Goal: Task Accomplishment & Management: Complete application form

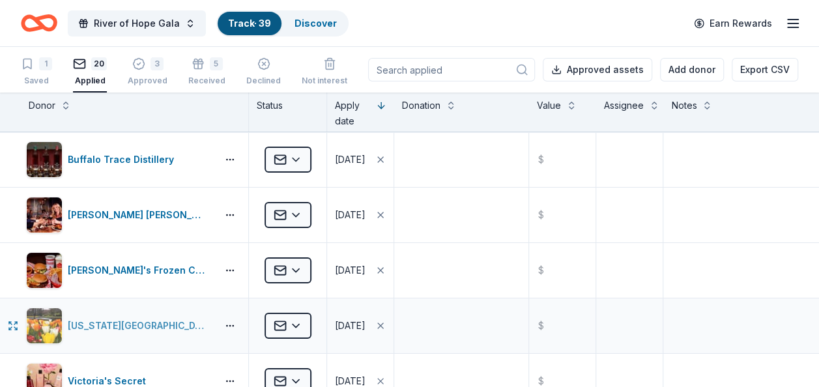
click at [123, 321] on div "Missouri Botanical Garden" at bounding box center [140, 326] width 144 height 16
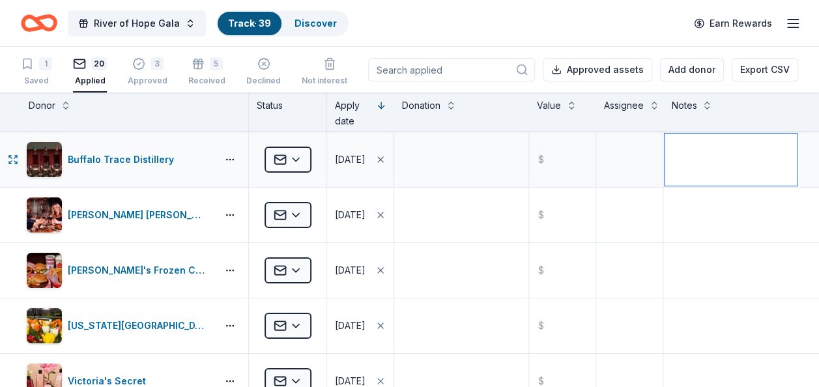
click at [679, 146] on textarea at bounding box center [731, 160] width 132 height 52
type textarea "Reapplied 9/29"
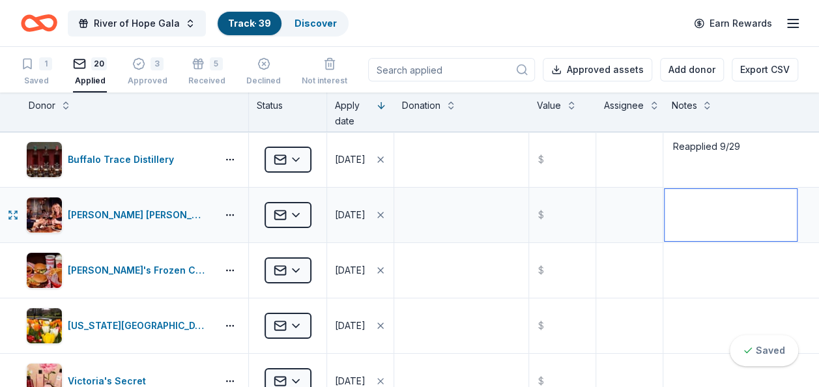
click at [685, 212] on textarea at bounding box center [731, 215] width 132 height 52
type textarea "Reapplied 9/29"
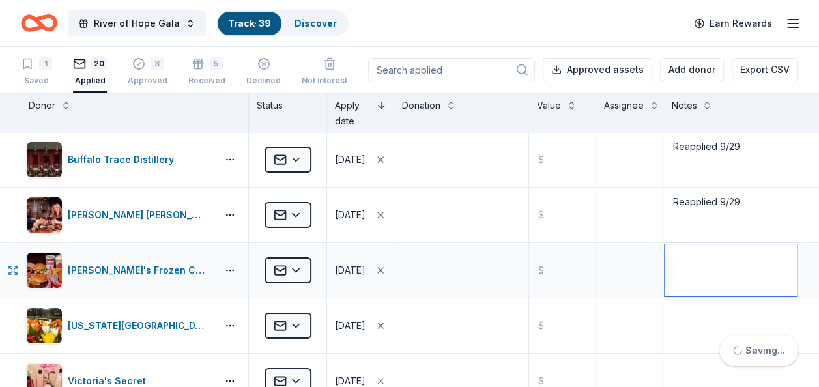
click at [683, 259] on textarea at bounding box center [731, 270] width 132 height 52
type textarea "Reapplied 9/29"
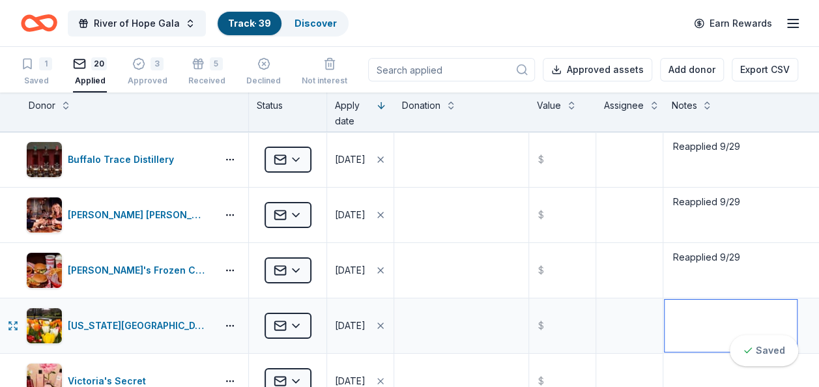
click at [681, 313] on textarea at bounding box center [731, 326] width 132 height 52
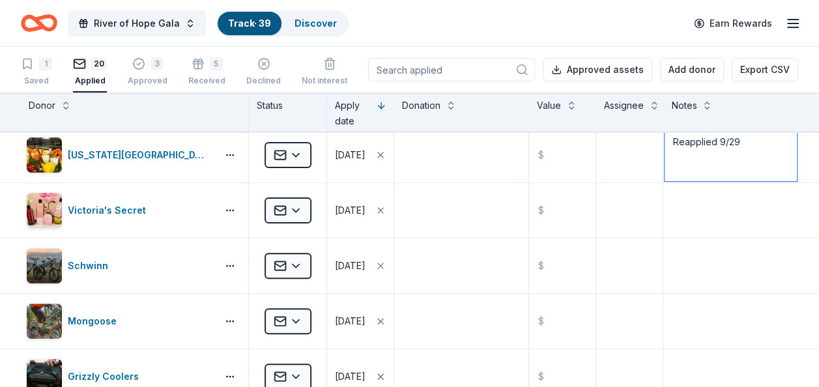
scroll to position [196, 0]
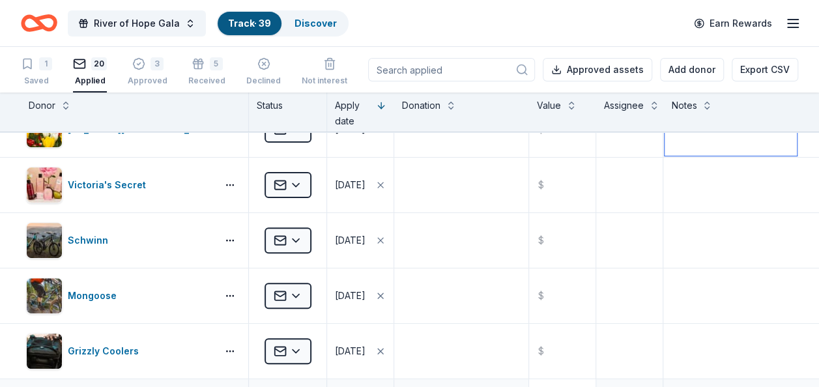
type textarea "Reapplied 9/29"
click at [106, 182] on div "Victoria's Secret" at bounding box center [109, 185] width 83 height 16
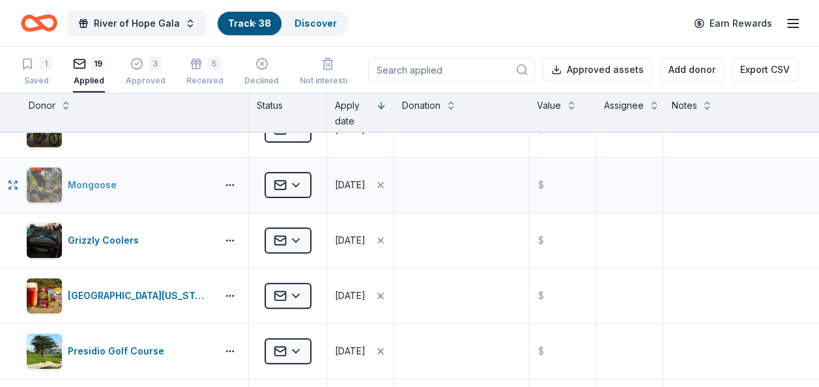
click at [103, 181] on div "Mongoose" at bounding box center [95, 185] width 54 height 16
click at [682, 184] on textarea at bounding box center [731, 185] width 132 height 52
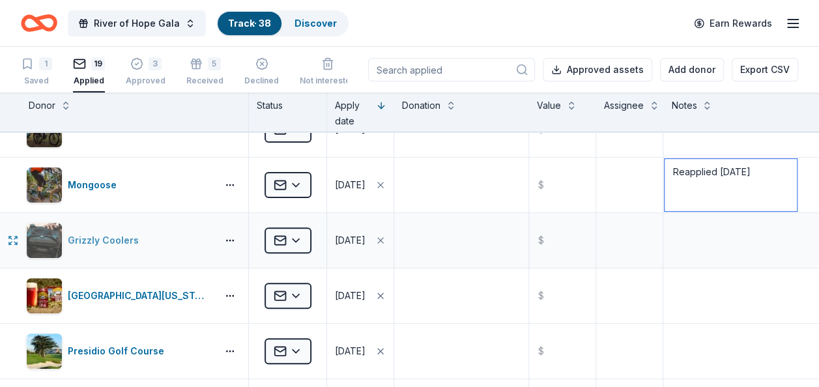
type textarea "Reapplied Sept 29"
click at [115, 236] on div "Grizzly Coolers" at bounding box center [106, 241] width 76 height 16
click at [108, 234] on div "Grizzly Coolers" at bounding box center [106, 241] width 76 height 16
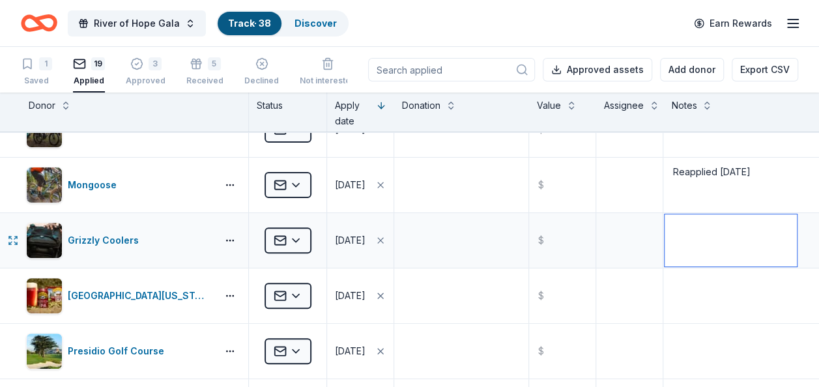
click at [689, 229] on textarea at bounding box center [731, 240] width 132 height 52
type textarea "Reapplied 9/29"
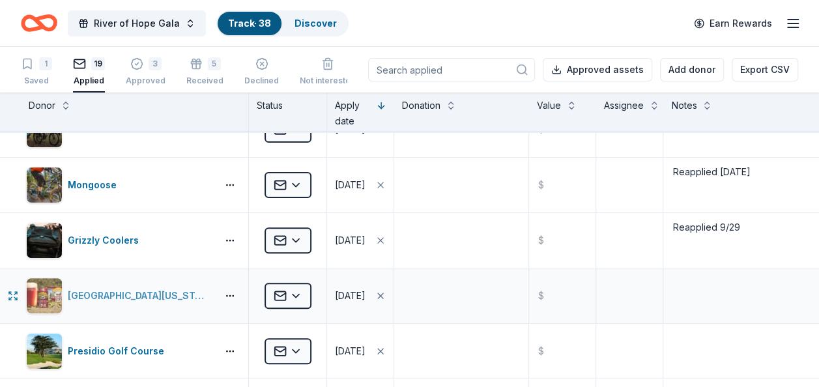
click at [117, 292] on div "[GEOGRAPHIC_DATA][US_STATE]" at bounding box center [140, 296] width 144 height 16
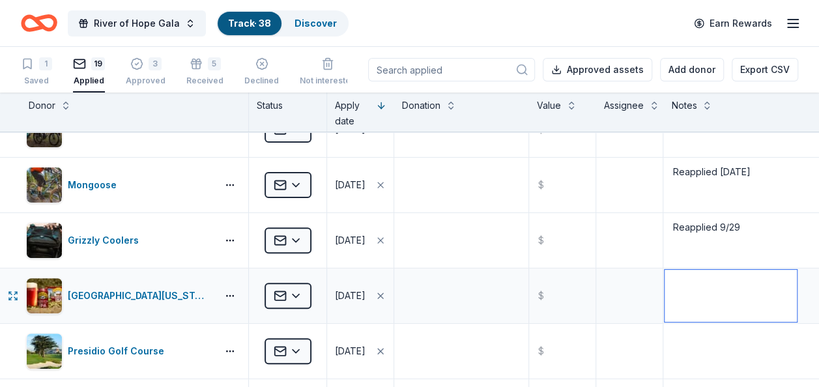
click at [681, 289] on textarea at bounding box center [731, 296] width 132 height 52
type textarea "Reapplied 9/29"
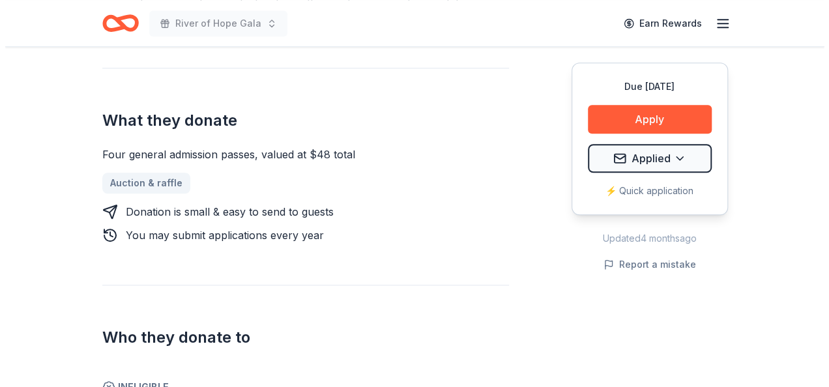
scroll to position [473, 0]
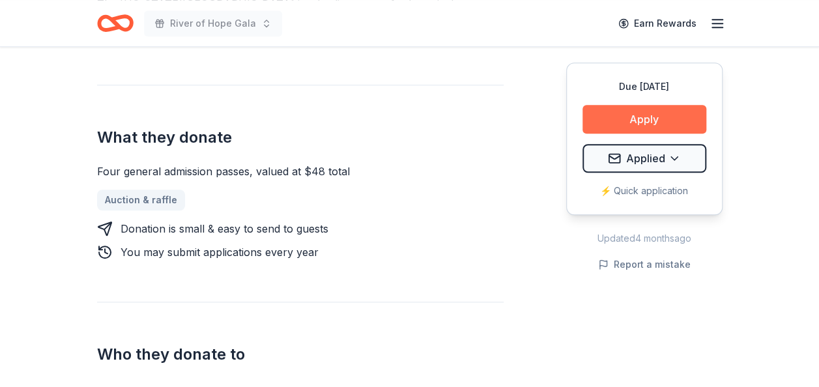
click at [632, 118] on button "Apply" at bounding box center [644, 119] width 124 height 29
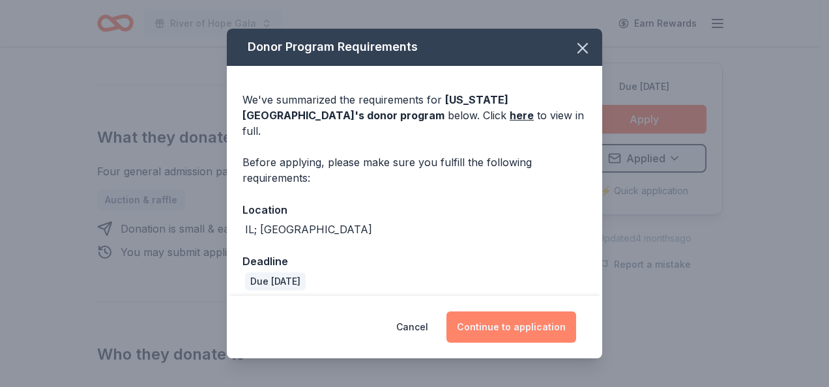
click at [516, 331] on button "Continue to application" at bounding box center [511, 326] width 130 height 31
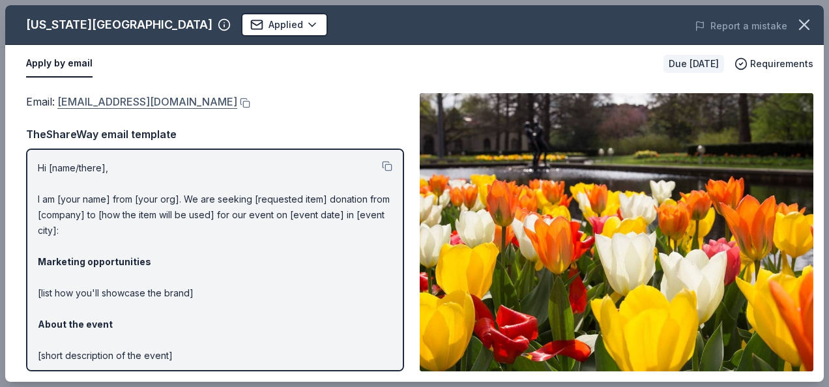
click at [108, 99] on link "membership@mobot.org" at bounding box center [147, 101] width 180 height 17
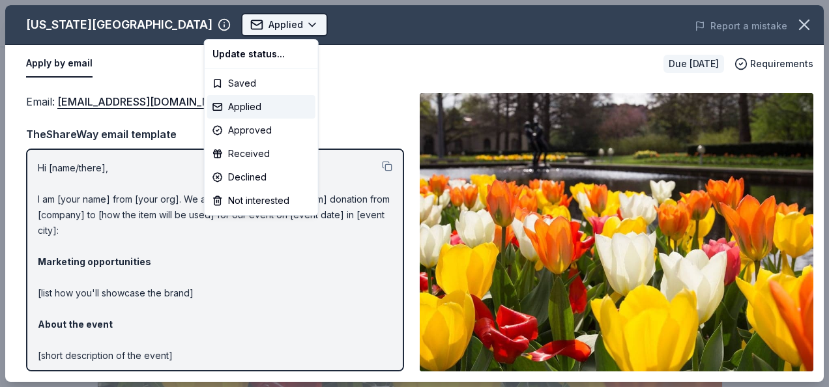
scroll to position [0, 0]
click at [272, 23] on body "River of Hope Gala Applied Apply Due in 43 days Share Missouri Botanical Garden…" at bounding box center [409, 193] width 819 height 387
click at [245, 102] on div "Applied" at bounding box center [261, 106] width 108 height 23
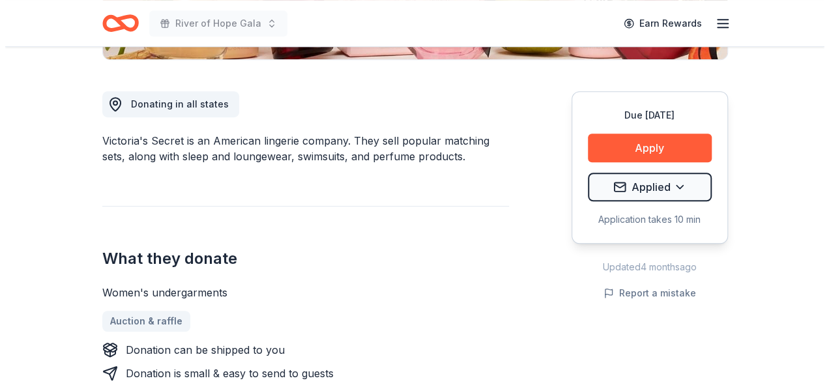
scroll to position [349, 0]
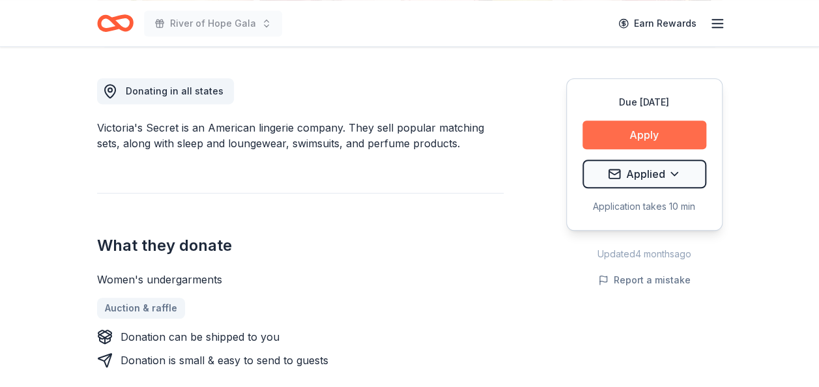
click at [635, 136] on button "Apply" at bounding box center [644, 135] width 124 height 29
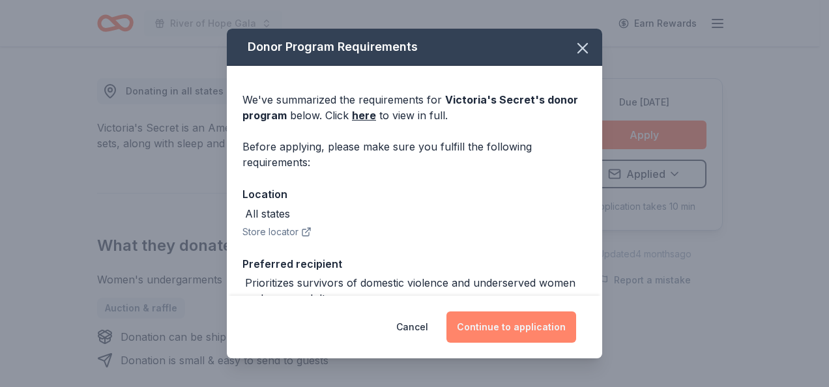
click at [484, 327] on button "Continue to application" at bounding box center [511, 326] width 130 height 31
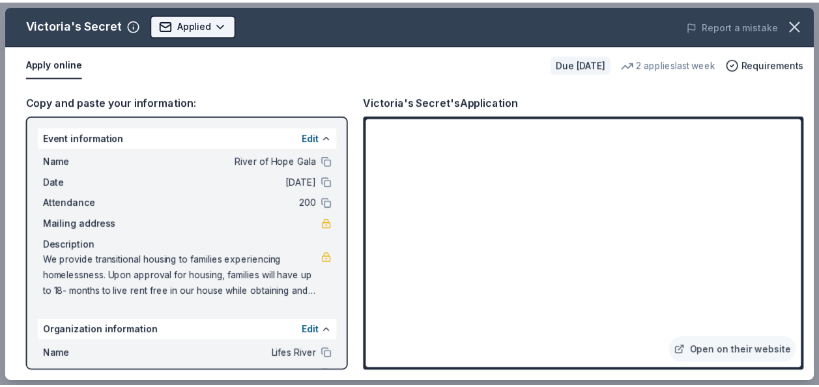
scroll to position [0, 0]
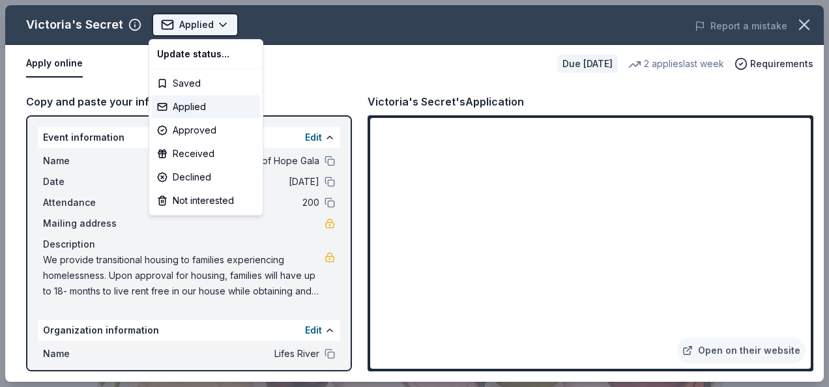
click at [219, 22] on body "River of Hope Gala Applied Apply Due in 34 days Share Victoria's Secret New 2 a…" at bounding box center [409, 193] width 819 height 387
click at [202, 201] on div "Not interested" at bounding box center [206, 200] width 108 height 23
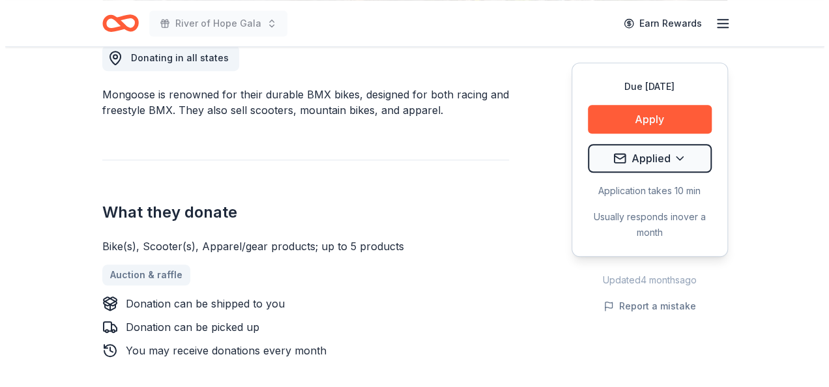
scroll to position [392, 0]
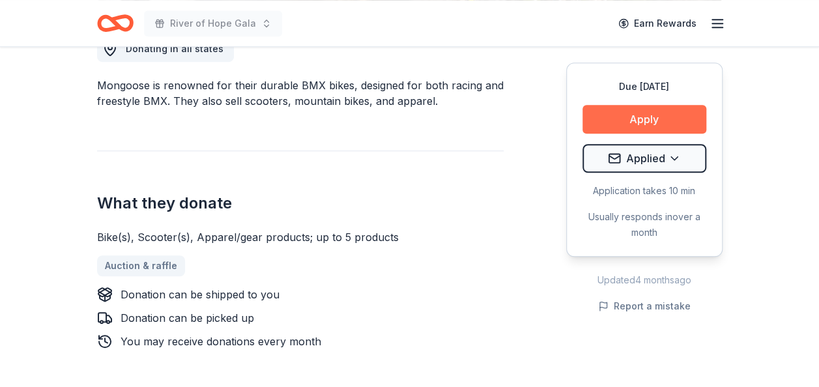
click at [624, 116] on button "Apply" at bounding box center [644, 119] width 124 height 29
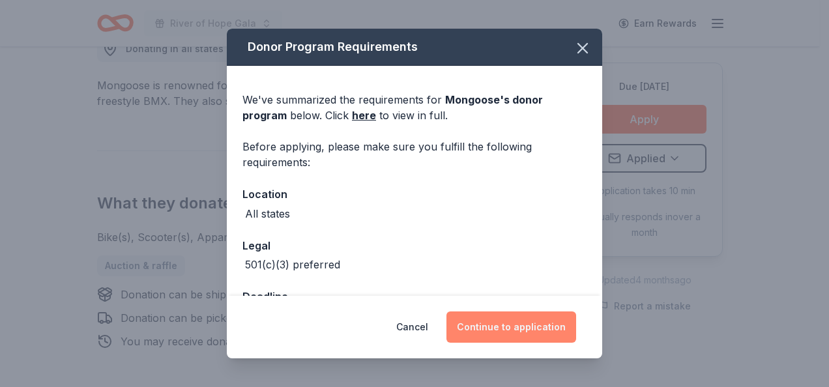
click at [493, 327] on button "Continue to application" at bounding box center [511, 326] width 130 height 31
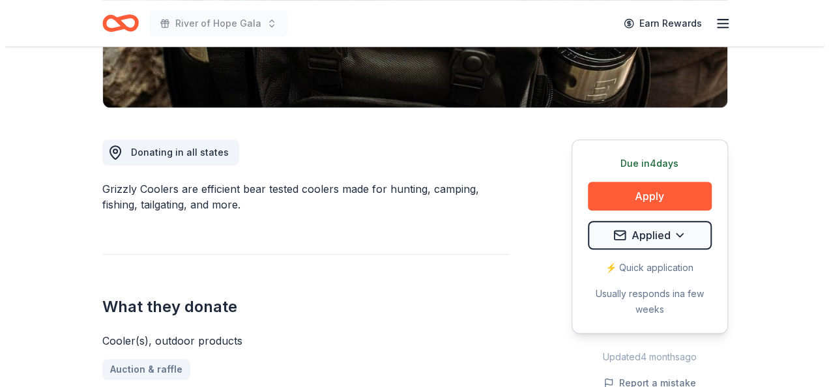
scroll to position [291, 0]
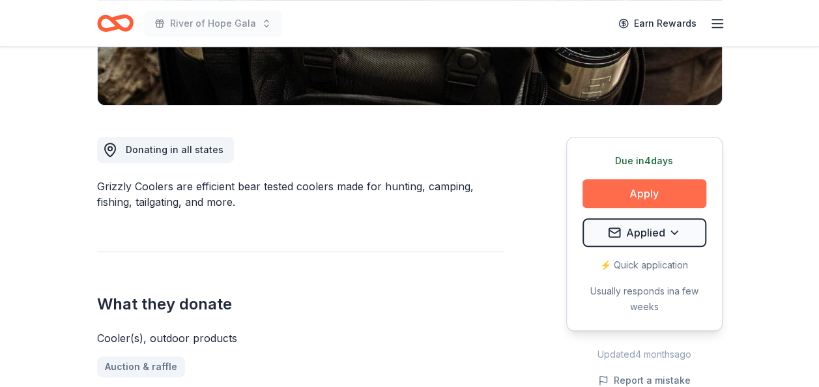
click at [641, 192] on button "Apply" at bounding box center [644, 193] width 124 height 29
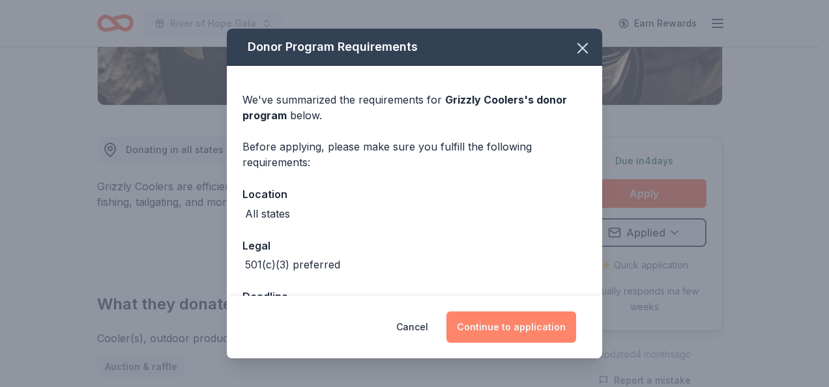
click at [512, 326] on button "Continue to application" at bounding box center [511, 326] width 130 height 31
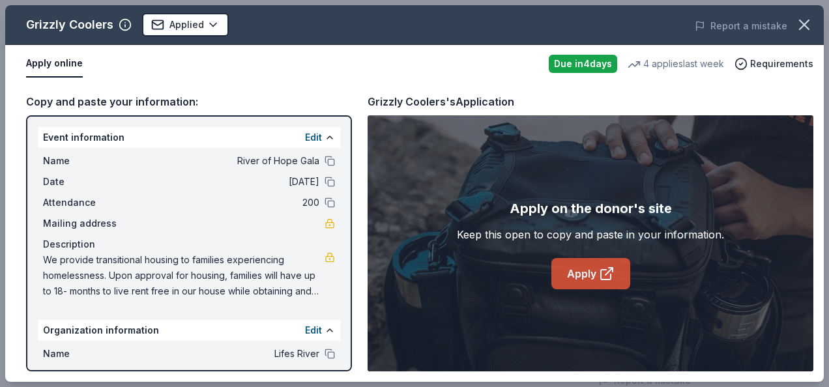
click at [583, 273] on link "Apply" at bounding box center [590, 273] width 79 height 31
click at [576, 270] on link "Apply" at bounding box center [590, 273] width 79 height 31
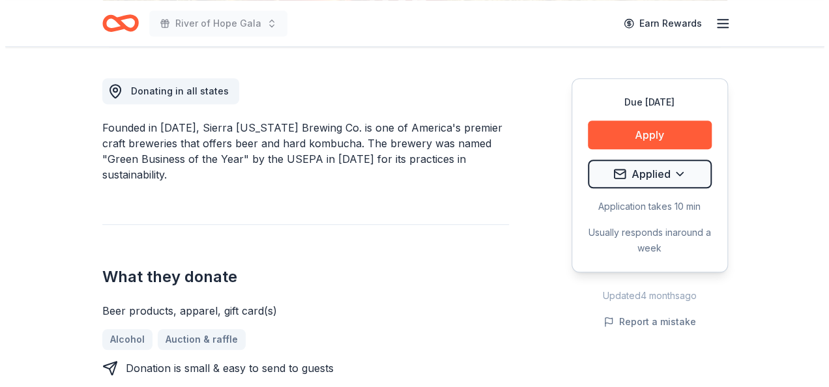
scroll to position [352, 0]
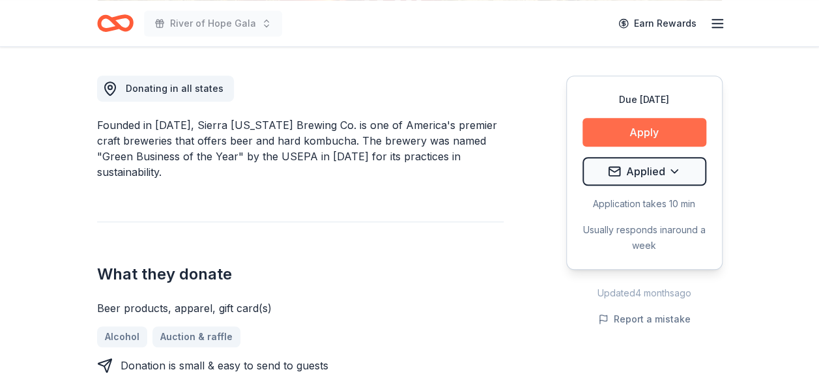
click at [677, 132] on button "Apply" at bounding box center [644, 132] width 124 height 29
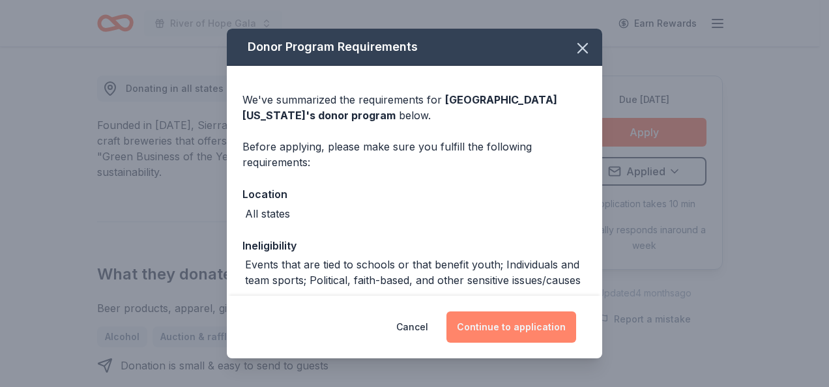
click at [495, 330] on button "Continue to application" at bounding box center [511, 326] width 130 height 31
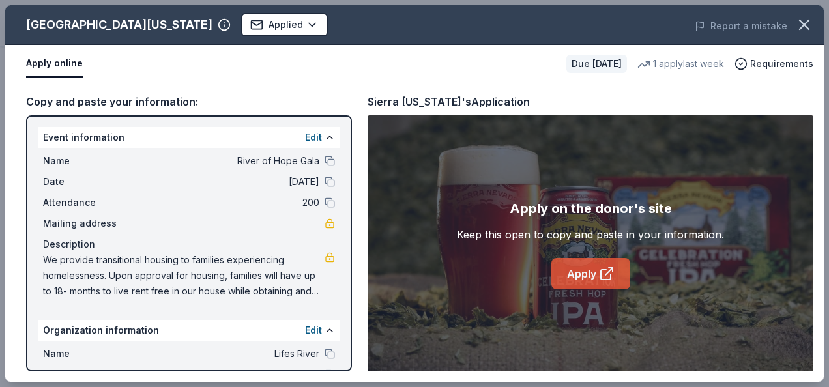
click at [579, 266] on link "Apply" at bounding box center [590, 273] width 79 height 31
